Goal: Find specific page/section: Find specific page/section

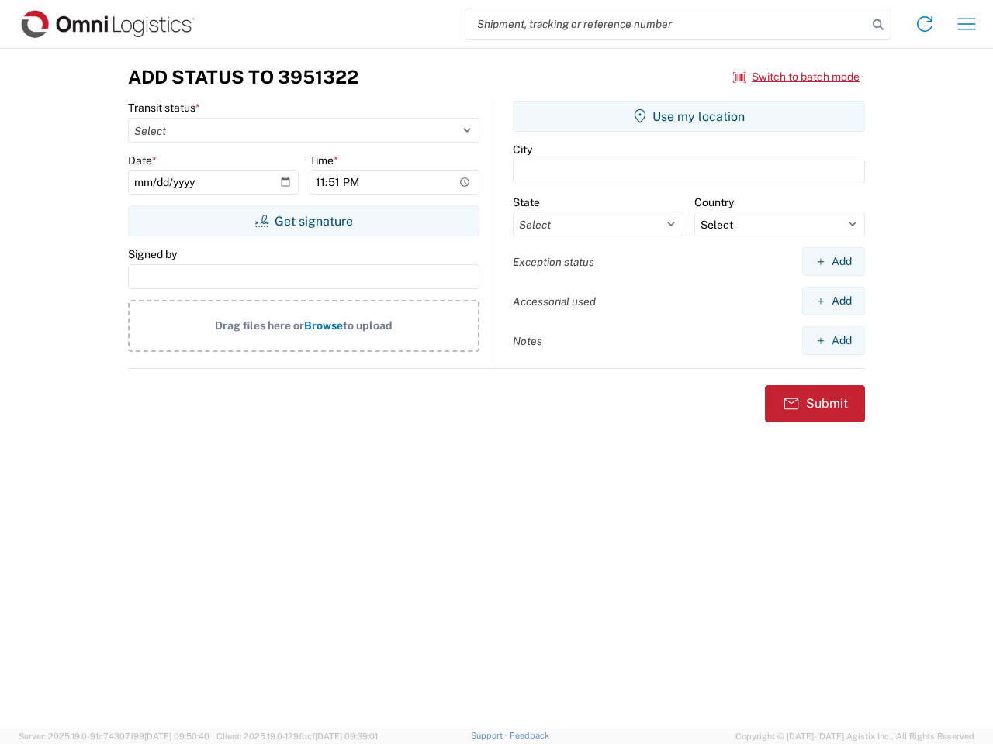
click at [666, 24] on input "search" at bounding box center [666, 23] width 402 height 29
click at [878, 25] on icon at bounding box center [878, 25] width 22 height 22
click at [924, 24] on icon at bounding box center [924, 24] width 25 height 25
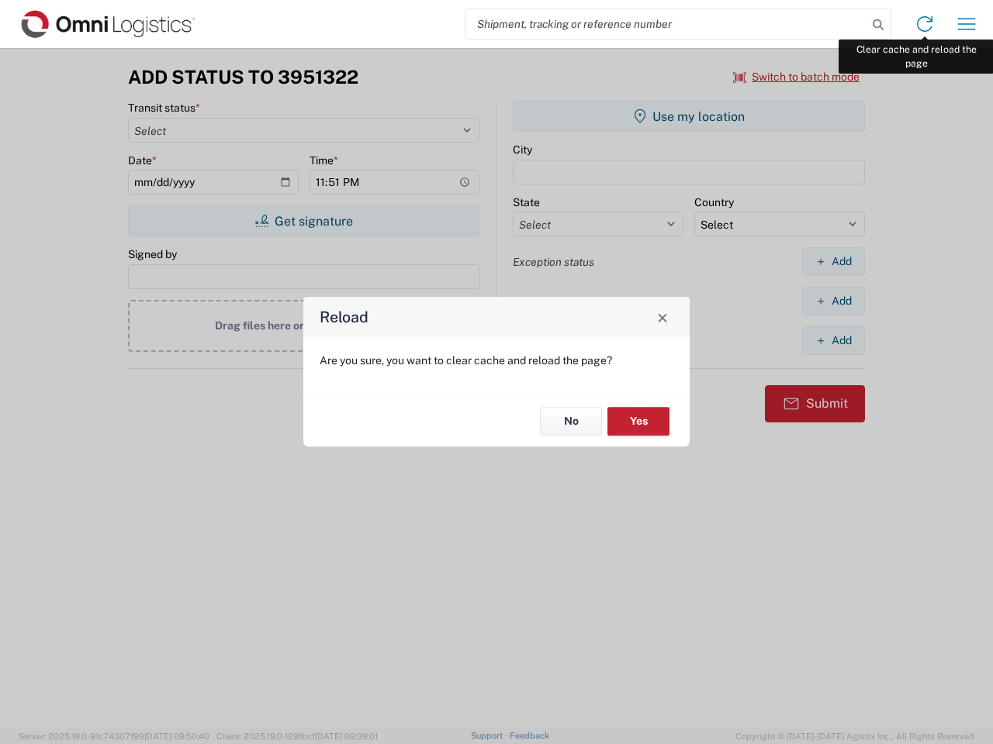
click at [966, 24] on div "Reload Are you sure, you want to clear cache and reload the page? No Yes" at bounding box center [496, 372] width 993 height 744
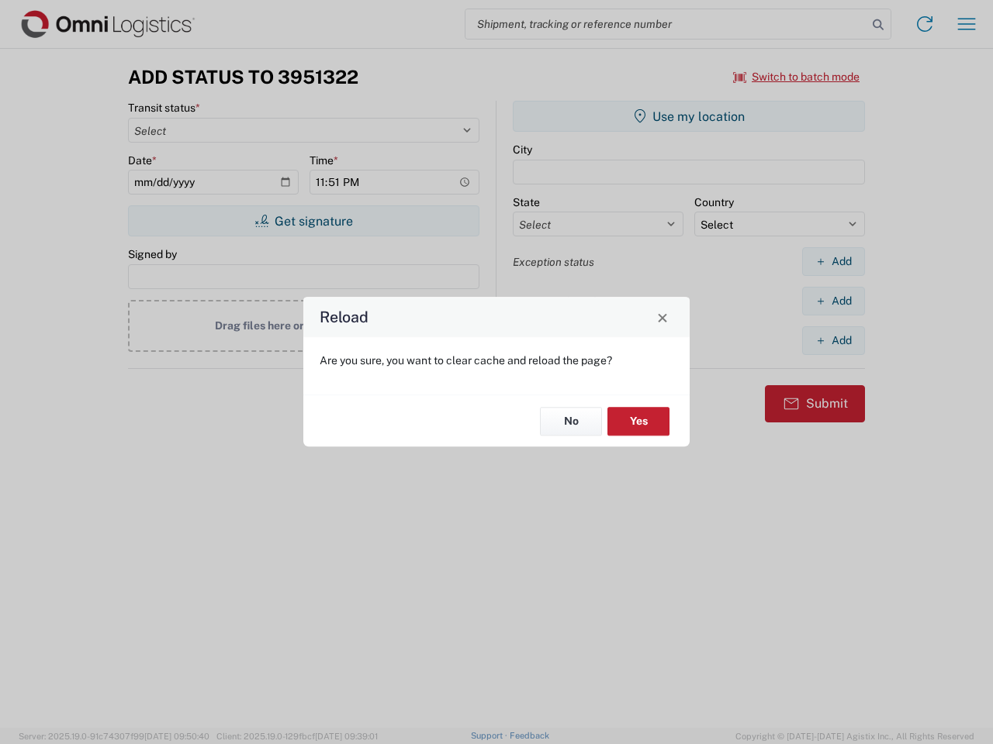
click at [796, 77] on div "Reload Are you sure, you want to clear cache and reload the page? No Yes" at bounding box center [496, 372] width 993 height 744
click at [303, 221] on div "Reload Are you sure, you want to clear cache and reload the page? No Yes" at bounding box center [496, 372] width 993 height 744
click at [689, 116] on div "Reload Are you sure, you want to clear cache and reload the page? No Yes" at bounding box center [496, 372] width 993 height 744
click at [833, 261] on div "Reload Are you sure, you want to clear cache and reload the page? No Yes" at bounding box center [496, 372] width 993 height 744
click at [833, 301] on div "Reload Are you sure, you want to clear cache and reload the page? No Yes" at bounding box center [496, 372] width 993 height 744
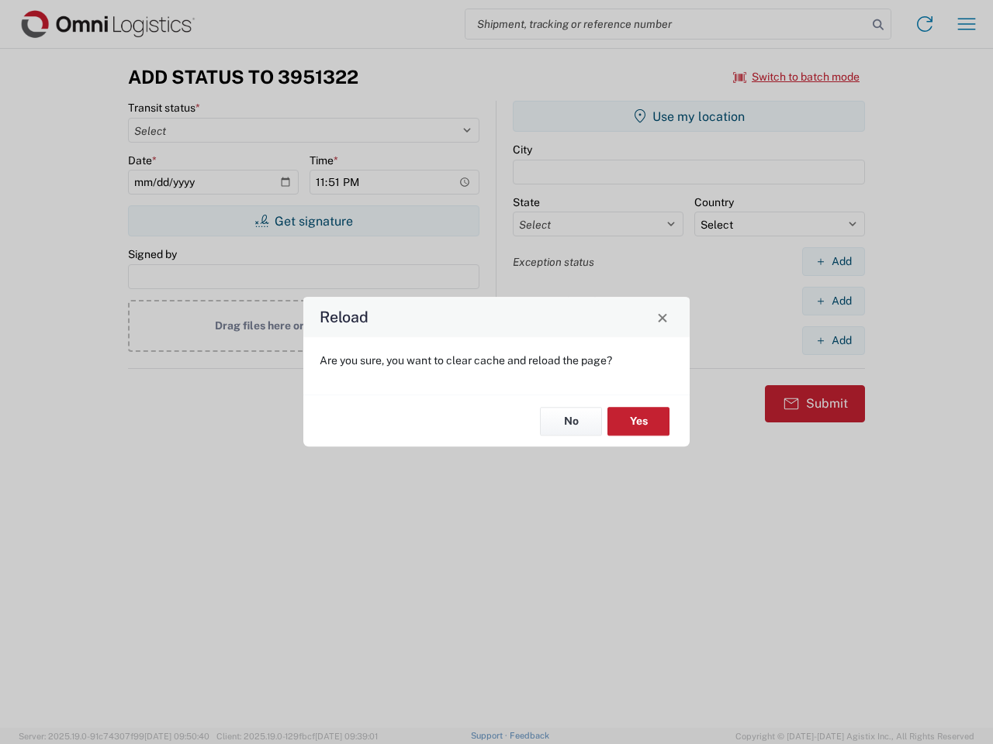
click at [833, 340] on div "Reload Are you sure, you want to clear cache and reload the page? No Yes" at bounding box center [496, 372] width 993 height 744
